Goal: Find specific page/section: Find specific page/section

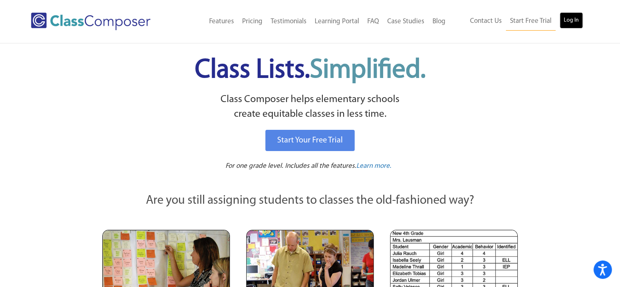
click at [576, 21] on link "Log In" at bounding box center [571, 20] width 23 height 16
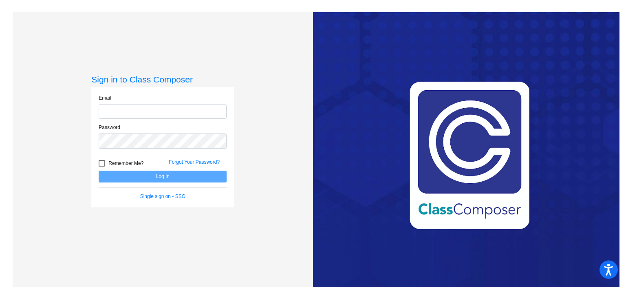
click at [0, 286] on com-1password-button at bounding box center [0, 287] width 0 height 0
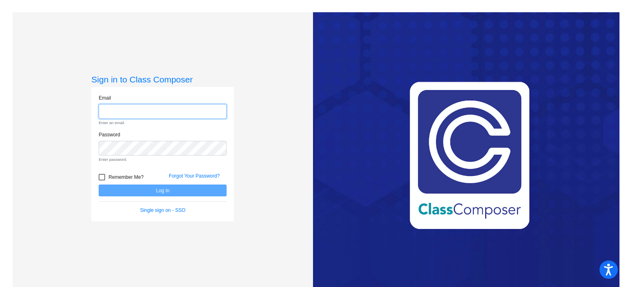
type input "[PERSON_NAME][EMAIL_ADDRESS][DOMAIN_NAME]"
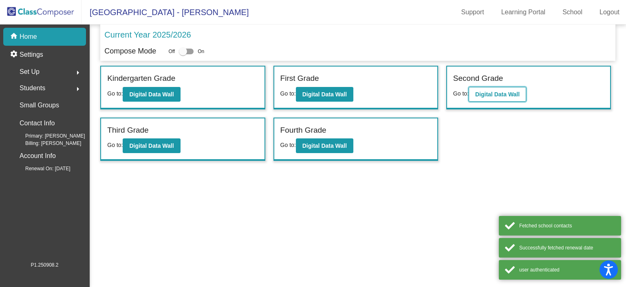
click at [480, 97] on b "Digital Data Wall" at bounding box center [498, 94] width 44 height 7
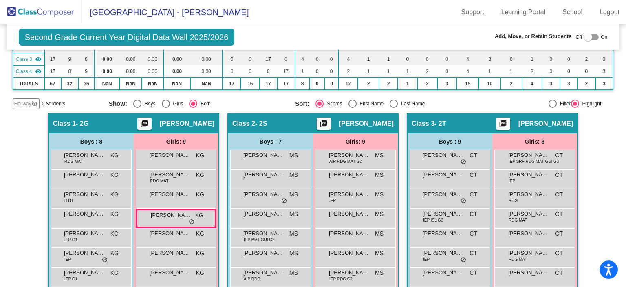
scroll to position [82, 0]
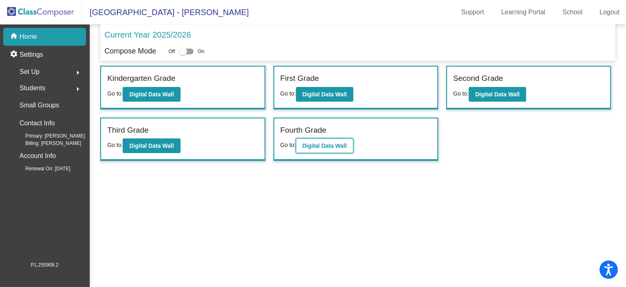
click at [341, 145] on b "Digital Data Wall" at bounding box center [325, 145] width 44 height 7
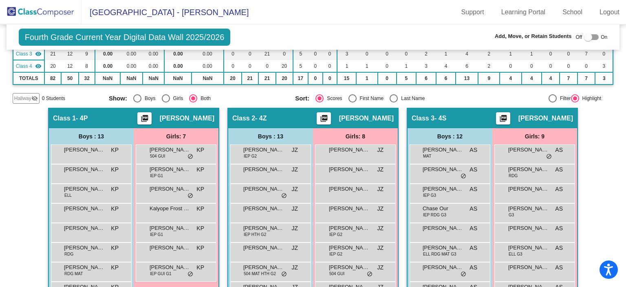
scroll to position [142, 0]
